Goal: Task Accomplishment & Management: Manage account settings

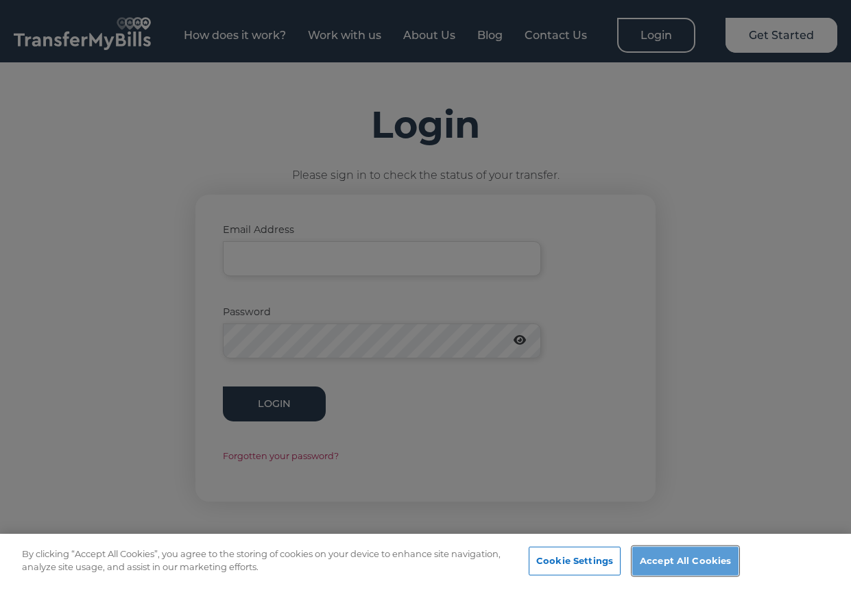
click at [716, 570] on button "Accept All Cookies" at bounding box center [685, 561] width 106 height 29
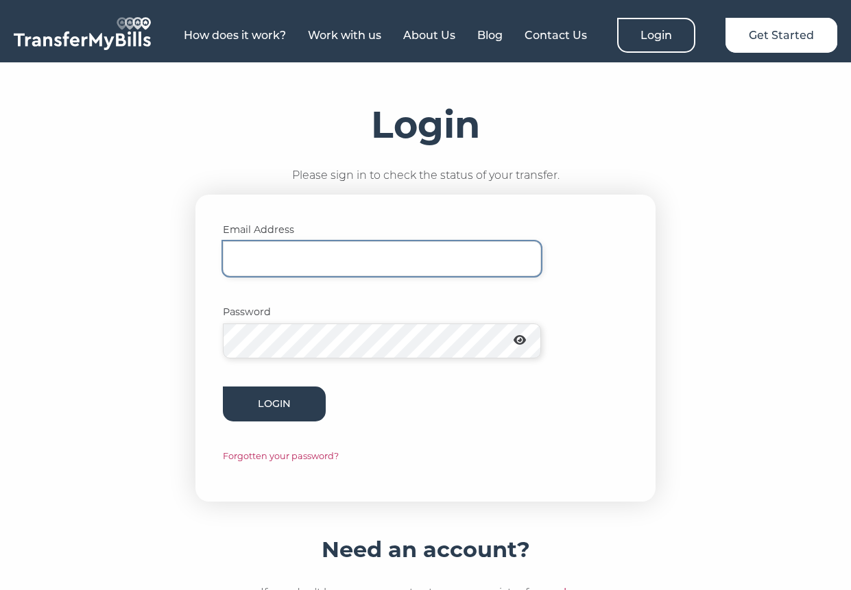
click at [260, 252] on input "Email Address" at bounding box center [382, 258] width 318 height 35
type input "[EMAIL_ADDRESS][DOMAIN_NAME]"
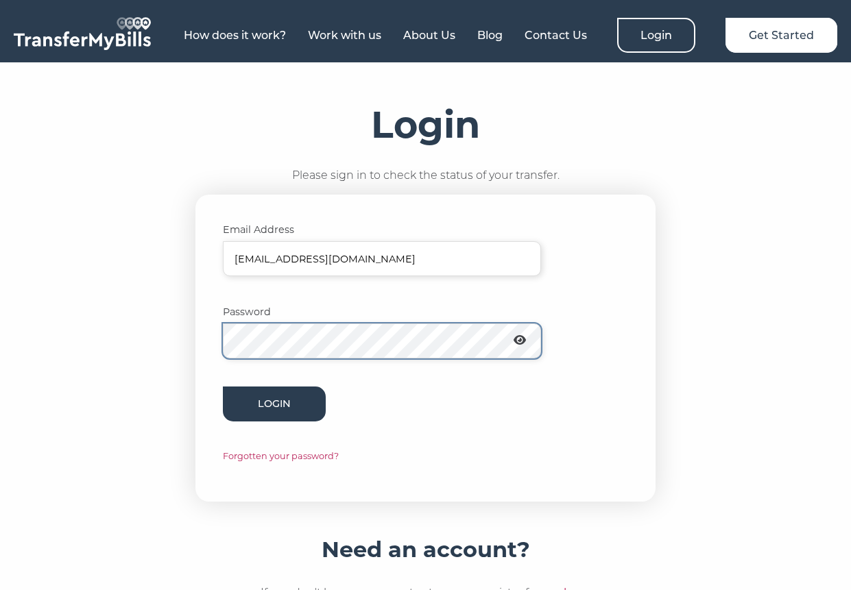
click at [223, 387] on button "Login" at bounding box center [274, 404] width 103 height 35
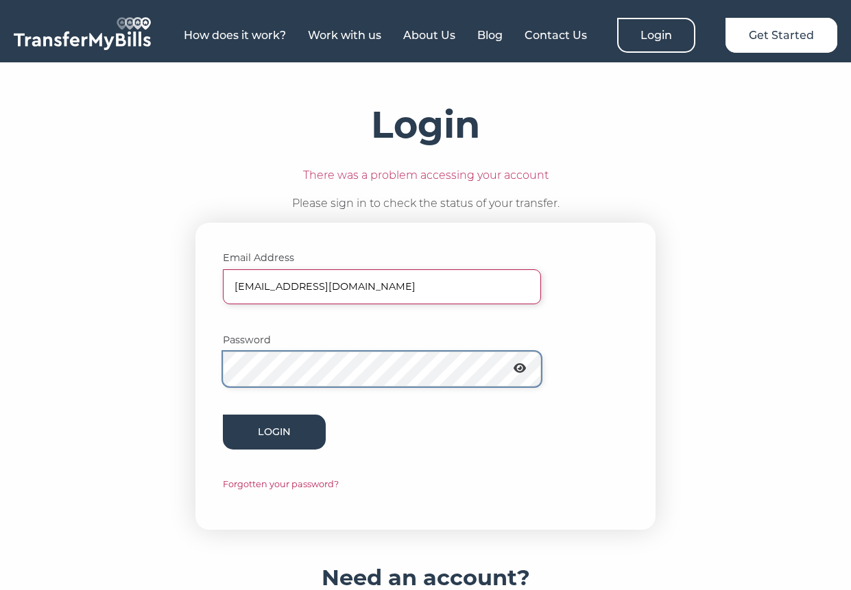
click at [223, 415] on button "Login" at bounding box center [274, 432] width 103 height 35
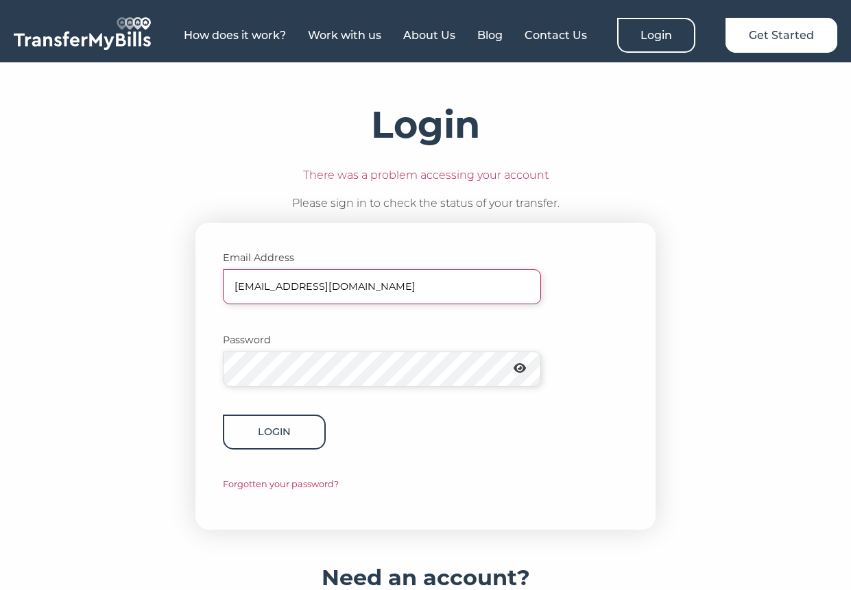
click at [276, 437] on button "Login" at bounding box center [274, 432] width 103 height 35
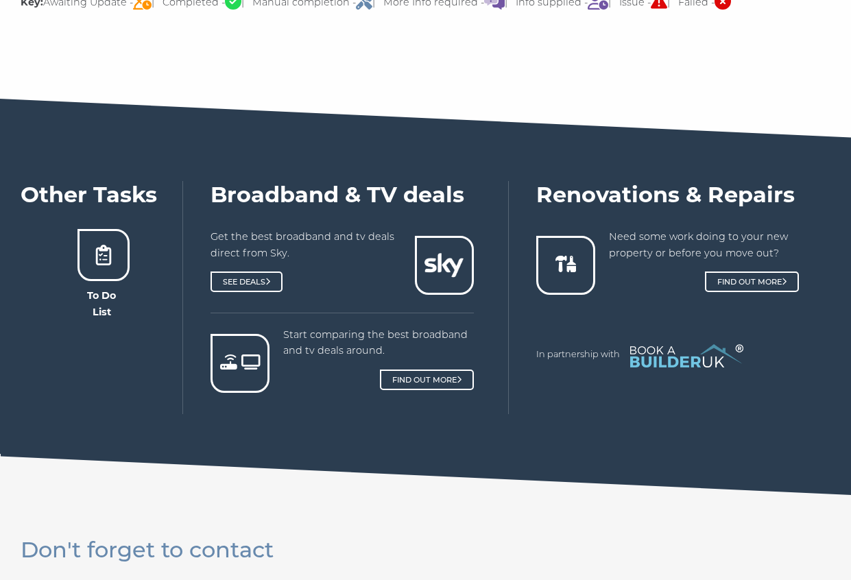
scroll to position [1029, 0]
